Goal: Task Accomplishment & Management: Use online tool/utility

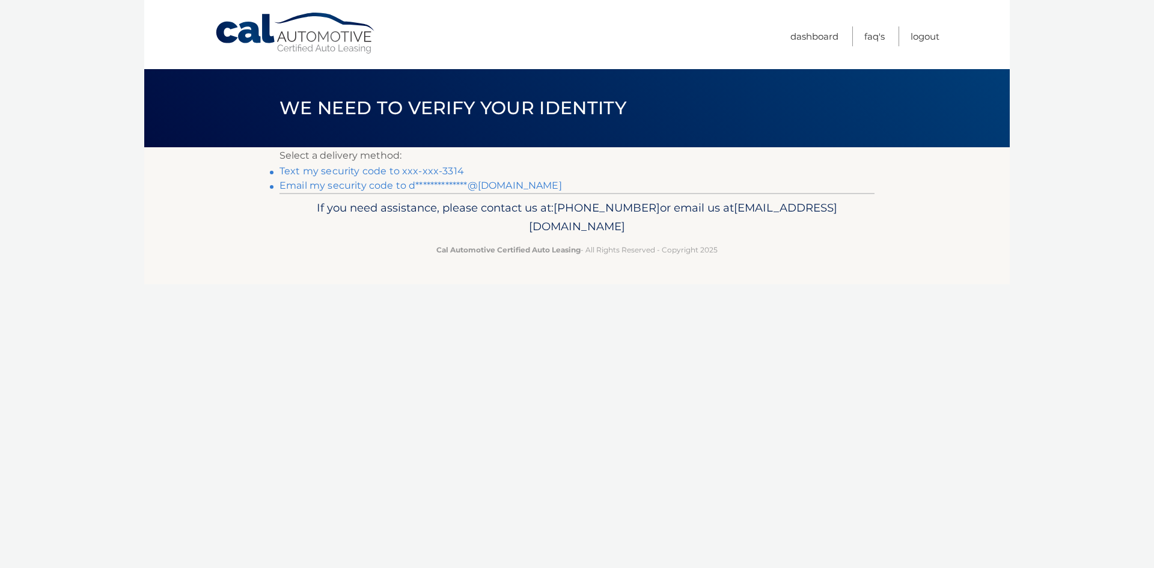
click at [391, 170] on link "Text my security code to xxx-xxx-3314" at bounding box center [372, 170] width 185 height 11
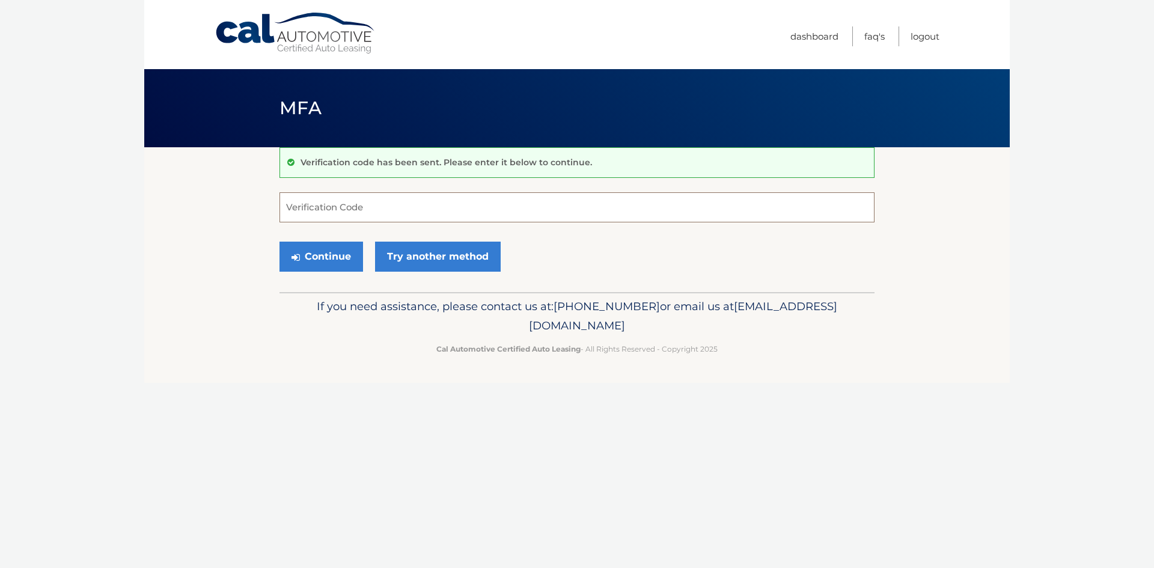
click at [478, 215] on input "Verification Code" at bounding box center [577, 207] width 595 height 30
type input "044932"
click at [323, 258] on button "Continue" at bounding box center [322, 257] width 84 height 30
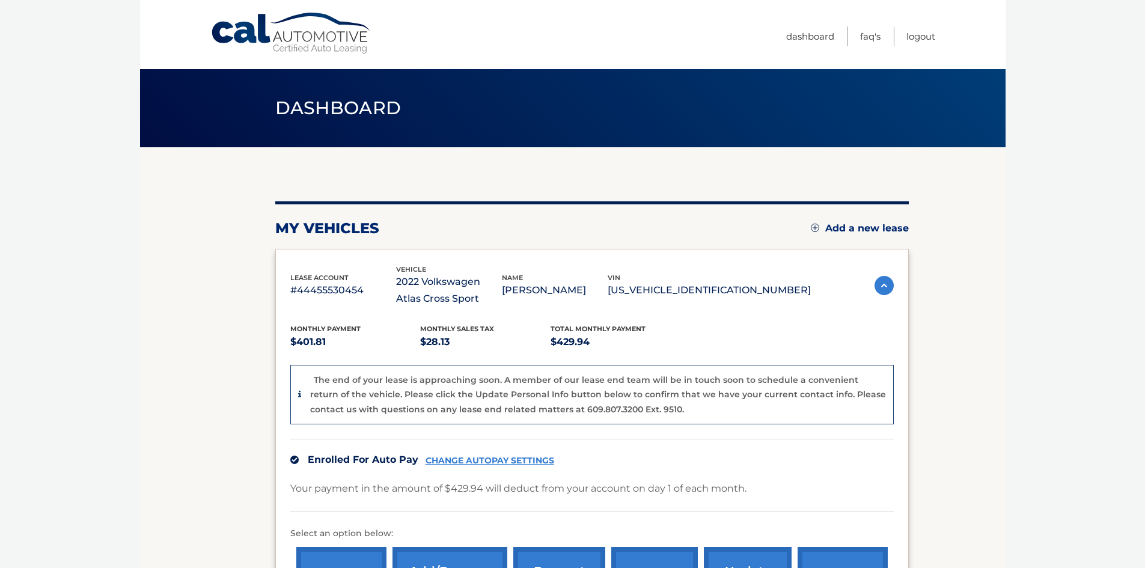
click at [704, 280] on div "vin 1V2JE2CA0NC227859" at bounding box center [709, 285] width 203 height 27
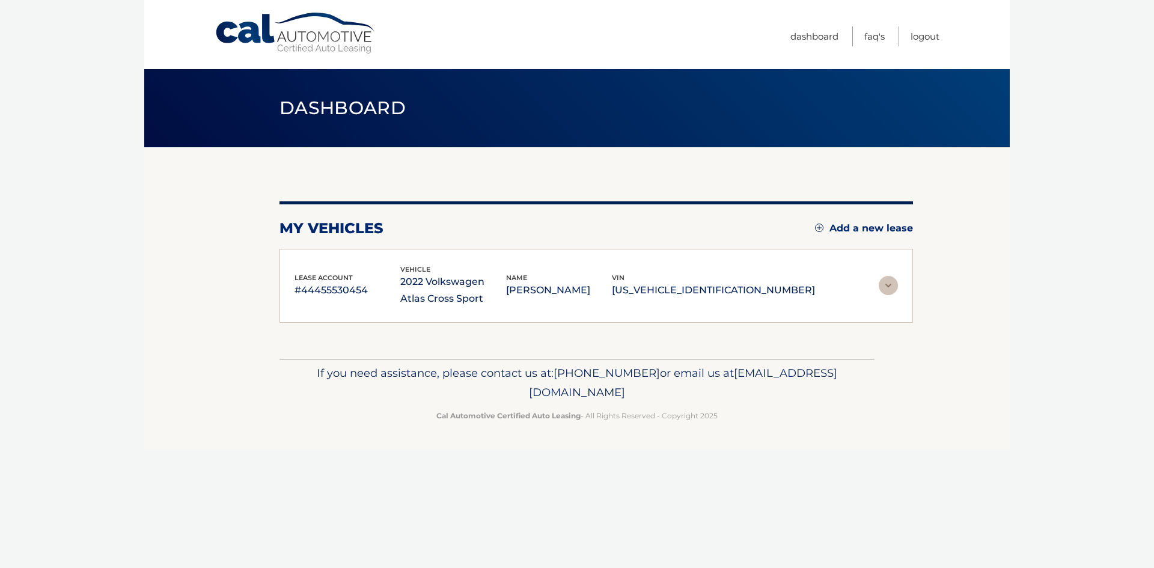
click at [713, 296] on p "1V2JE2CA0NC227859" at bounding box center [713, 290] width 203 height 17
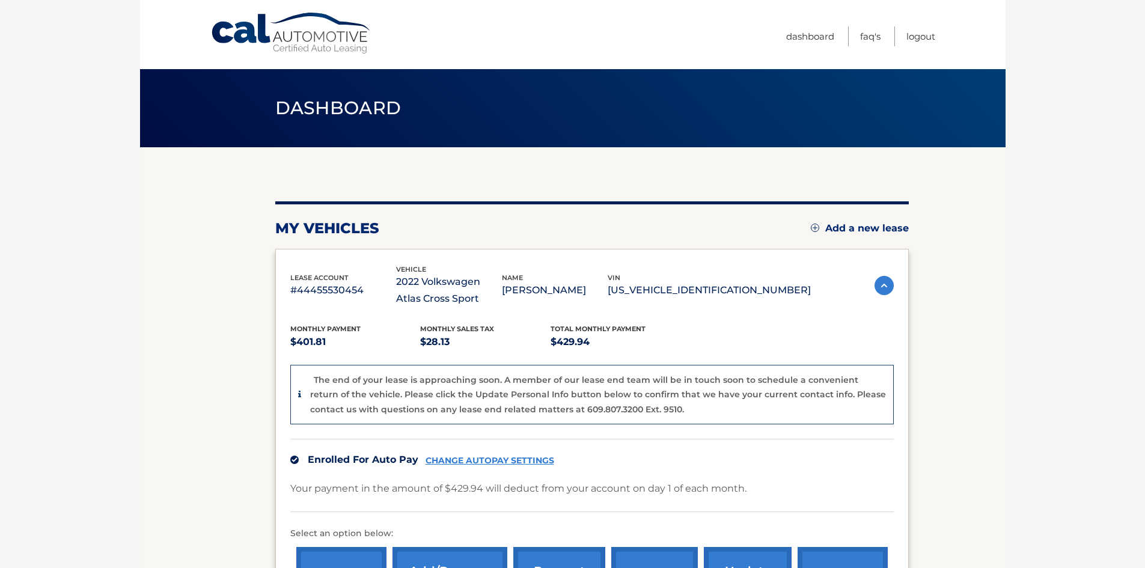
click at [736, 289] on p "1V2JE2CA0NC227859" at bounding box center [709, 290] width 203 height 17
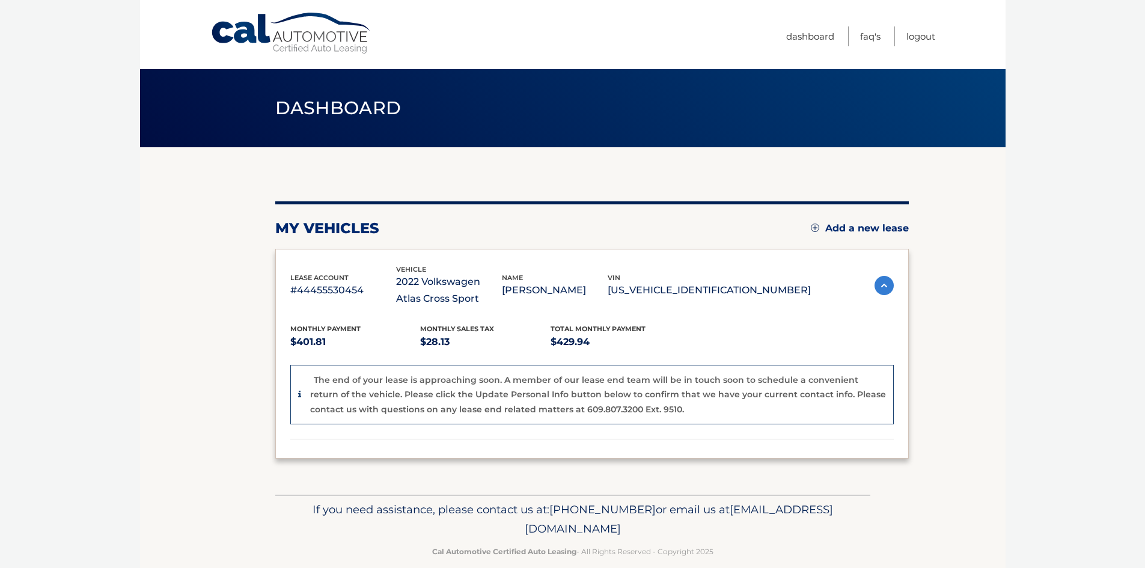
copy p "1V2JE2CA0NC227859"
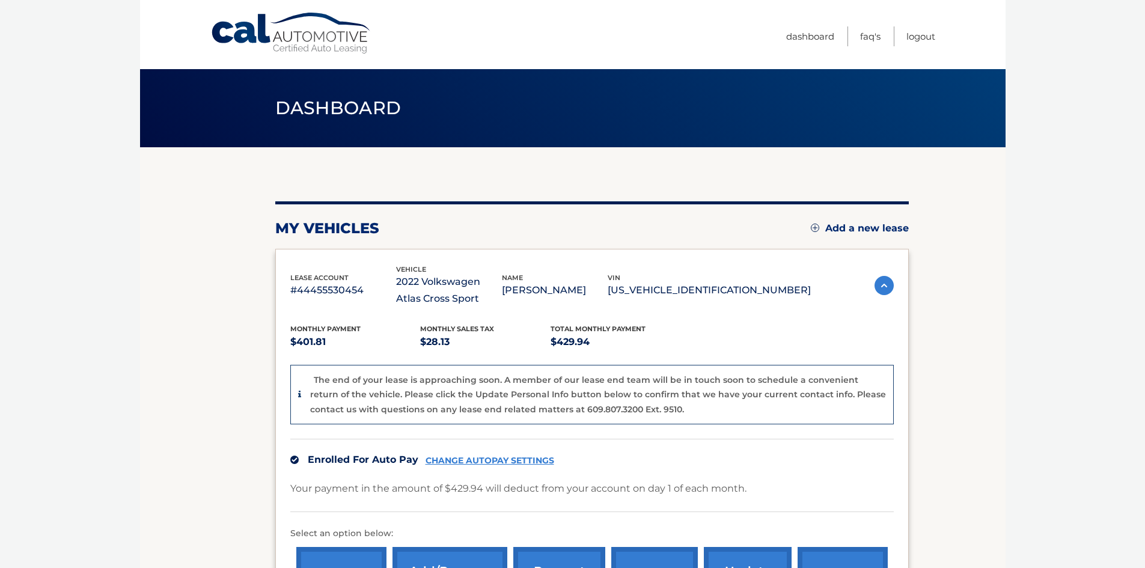
click at [127, 277] on body "Cal Automotive Menu Dashboard FAQ's Logout" at bounding box center [572, 284] width 1145 height 568
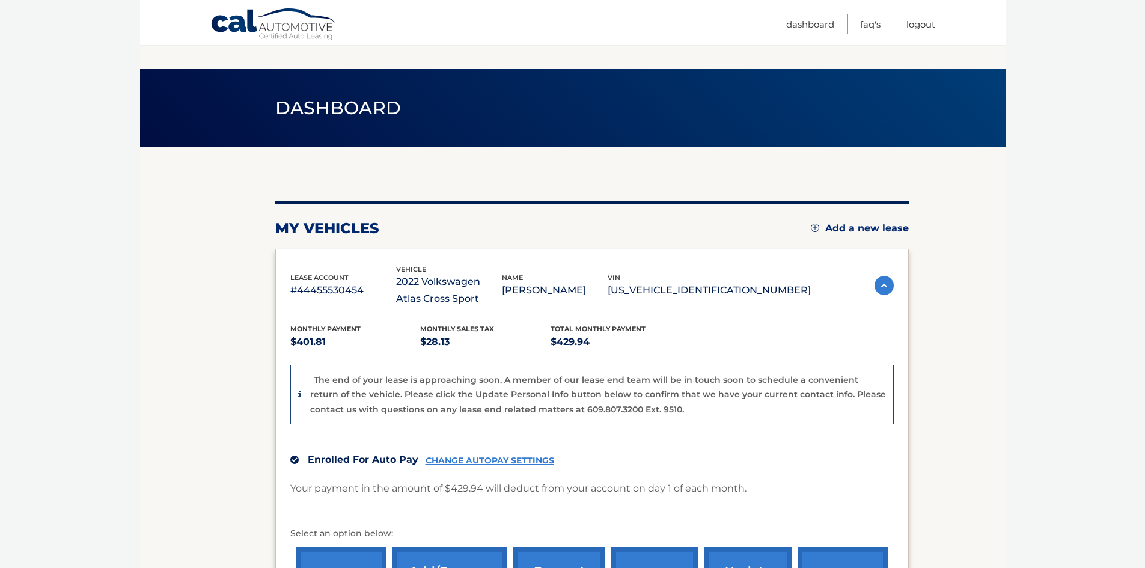
drag, startPoint x: 113, startPoint y: 305, endPoint x: 56, endPoint y: 38, distance: 272.9
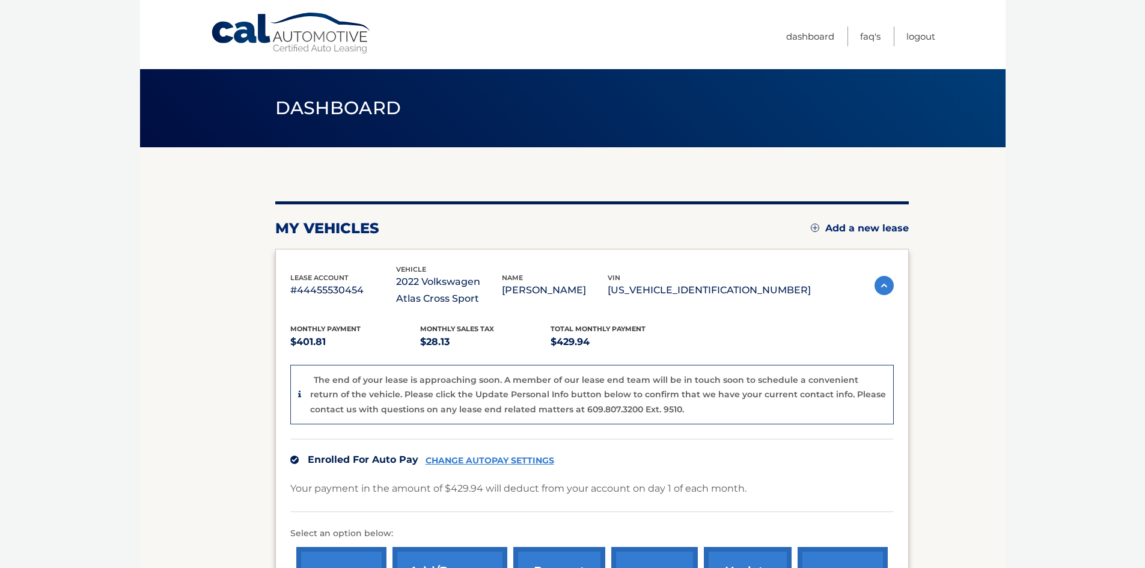
click at [13, 188] on body "Cal Automotive Menu Dashboard FAQ's Logout" at bounding box center [572, 284] width 1145 height 568
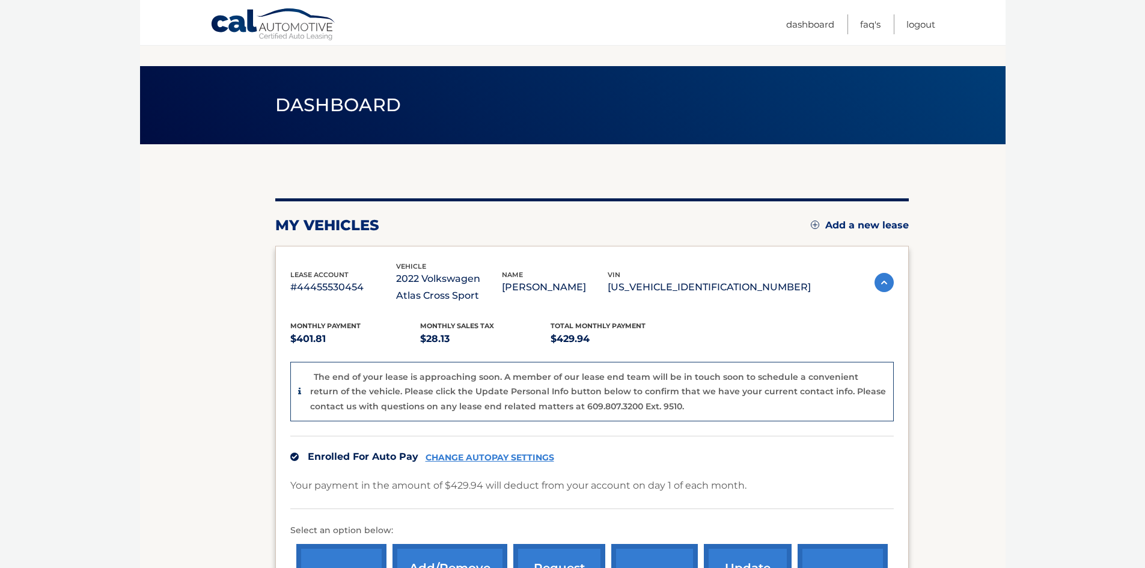
drag, startPoint x: 109, startPoint y: 318, endPoint x: 93, endPoint y: 142, distance: 176.3
